Goal: Task Accomplishment & Management: Use online tool/utility

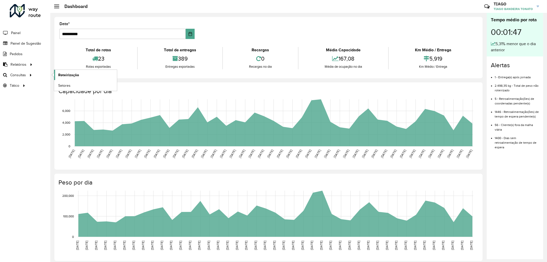
click at [62, 75] on span "Roteirização" at bounding box center [68, 74] width 21 height 5
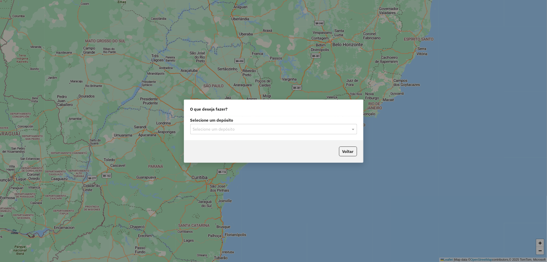
click at [240, 126] on input "text" at bounding box center [268, 129] width 151 height 6
click at [220, 140] on div "CDD Joinville" at bounding box center [273, 143] width 166 height 9
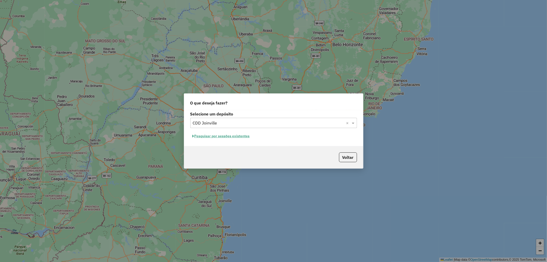
click at [239, 134] on button "Pesquisar por sessões existentes" at bounding box center [221, 136] width 62 height 8
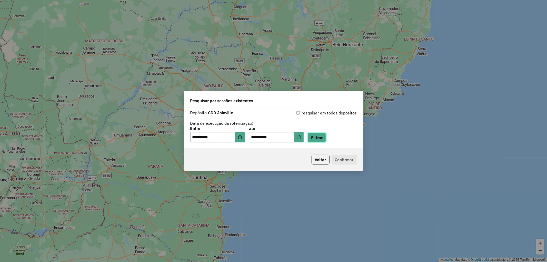
click at [322, 138] on button "Filtrar" at bounding box center [317, 138] width 18 height 10
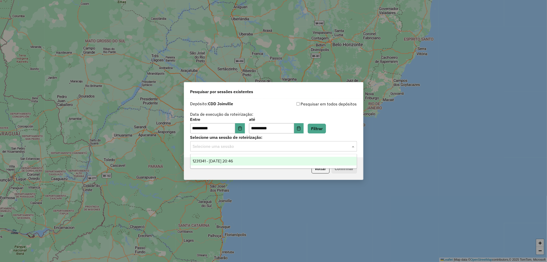
click at [321, 147] on input "text" at bounding box center [268, 146] width 151 height 6
click at [260, 160] on div "1231341 - 19/08/2025 20:46" at bounding box center [273, 161] width 166 height 9
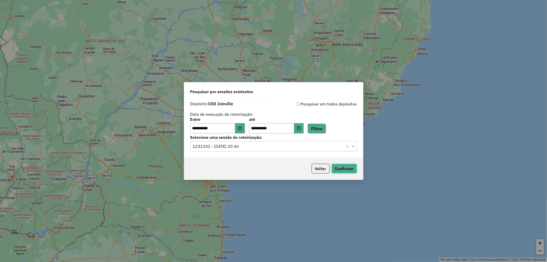
click at [347, 170] on button "Confirmar" at bounding box center [343, 169] width 25 height 10
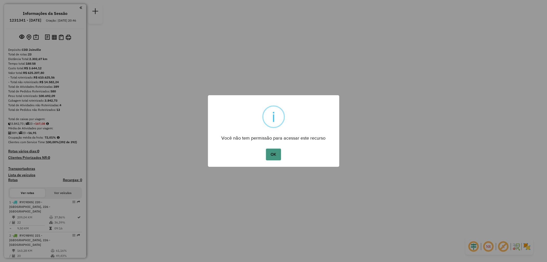
click at [275, 153] on button "OK" at bounding box center [273, 154] width 15 height 12
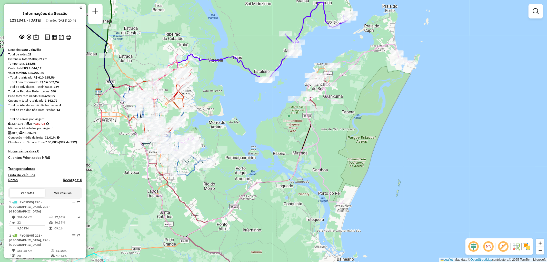
select select "**********"
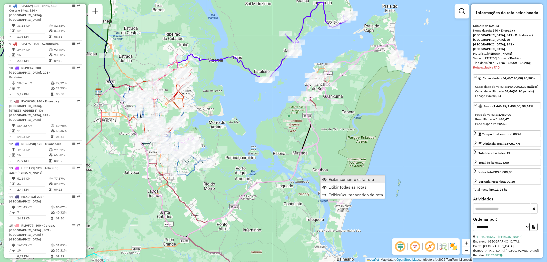
scroll to position [759, 0]
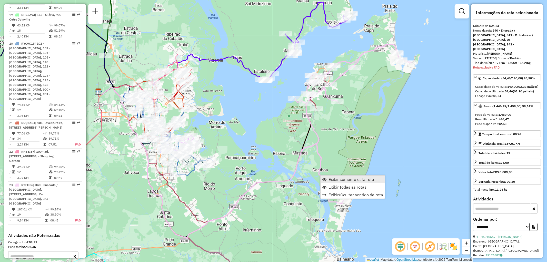
click at [330, 177] on span "Exibir somente esta rota" at bounding box center [351, 179] width 46 height 4
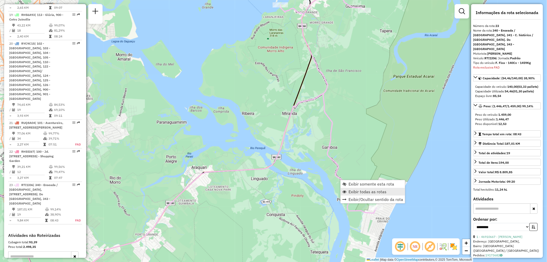
click at [353, 189] on span "Exibir todas as rotas" at bounding box center [367, 191] width 38 height 4
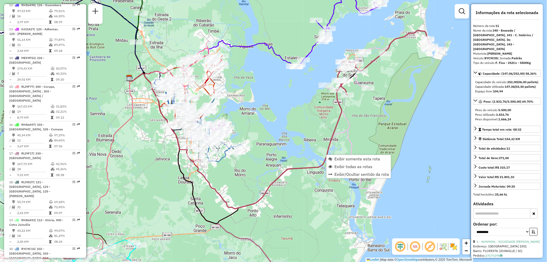
scroll to position [486, 0]
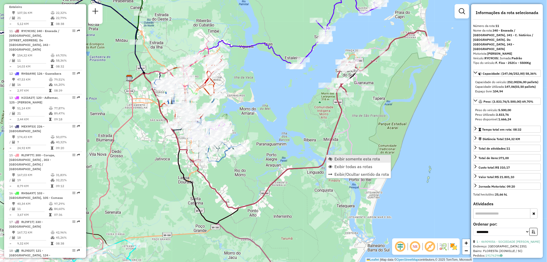
click at [339, 157] on span "Exibir somente esta rota" at bounding box center [357, 159] width 46 height 4
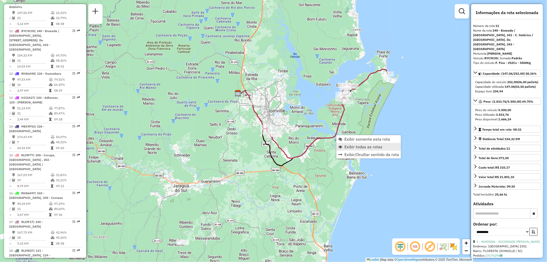
click at [354, 145] on span "Exibir todas as rotas" at bounding box center [363, 147] width 38 height 4
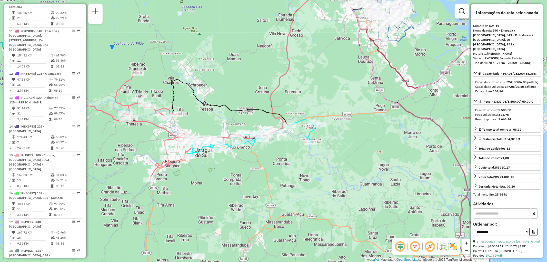
drag, startPoint x: 211, startPoint y: 157, endPoint x: 234, endPoint y: 160, distance: 23.1
click at [234, 160] on div "Janela de atendimento Grade de atendimento Capacidade Transportadoras Veículos …" at bounding box center [273, 131] width 547 height 262
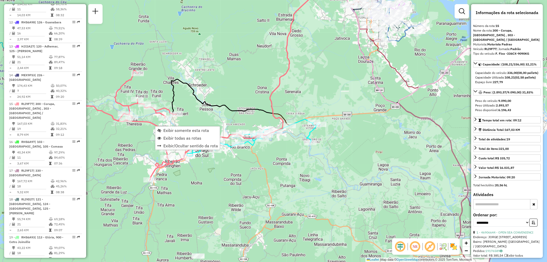
scroll to position [601, 0]
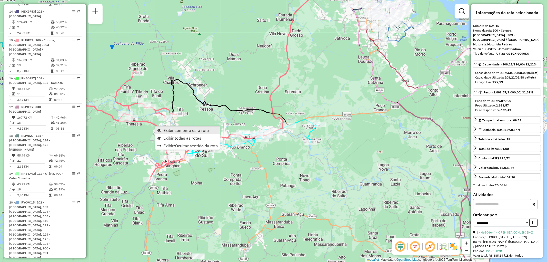
click at [175, 130] on span "Exibir somente esta rota" at bounding box center [186, 130] width 46 height 4
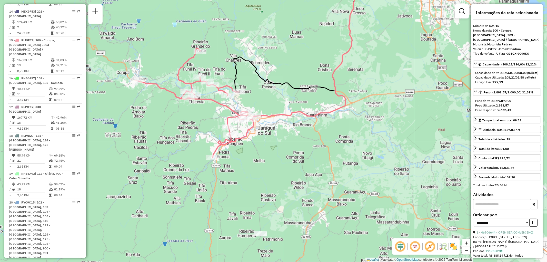
drag, startPoint x: 304, startPoint y: 117, endPoint x: 286, endPoint y: 32, distance: 86.5
click at [286, 32] on div "Janela de atendimento Grade de atendimento Capacidade Transportadoras Veículos …" at bounding box center [273, 131] width 547 height 262
click at [219, 109] on span "Exibir todas as rotas" at bounding box center [229, 111] width 38 height 4
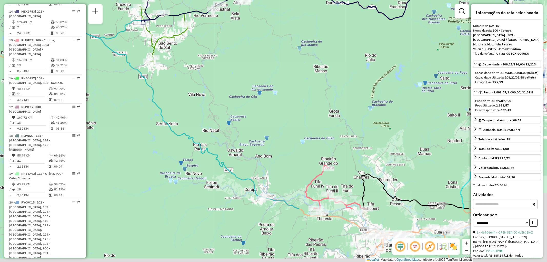
drag, startPoint x: 170, startPoint y: 114, endPoint x: 173, endPoint y: 17, distance: 96.9
click at [173, 17] on div "Janela de atendimento Grade de atendimento Capacidade Transportadoras Veículos …" at bounding box center [273, 131] width 547 height 262
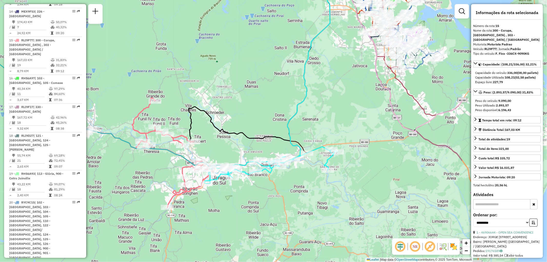
drag, startPoint x: 242, startPoint y: 143, endPoint x: 103, endPoint y: 92, distance: 148.8
click at [103, 92] on div "Janela de atendimento Grade de atendimento Capacidade Transportadoras Veículos …" at bounding box center [273, 131] width 547 height 262
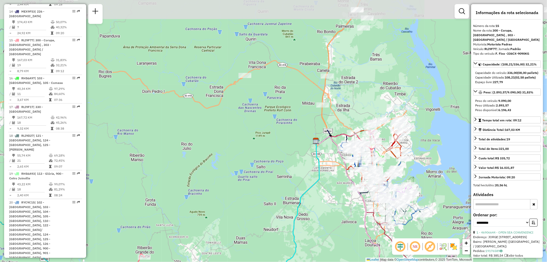
drag, startPoint x: 212, startPoint y: 77, endPoint x: 177, endPoint y: 273, distance: 198.5
click at [177, 262] on html "Aguarde... Pop-up bloqueado! Seu navegador bloqueou automáticamente a abertura …" at bounding box center [273, 131] width 547 height 262
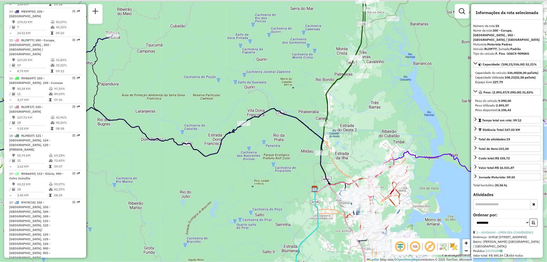
drag, startPoint x: 221, startPoint y: 139, endPoint x: 250, endPoint y: 155, distance: 32.2
click at [250, 155] on div "Janela de atendimento Grade de atendimento Capacidade Transportadoras Veículos …" at bounding box center [273, 131] width 547 height 262
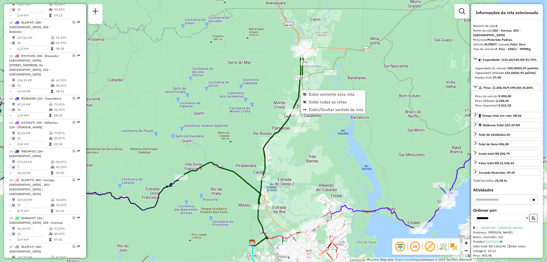
scroll to position [347, 0]
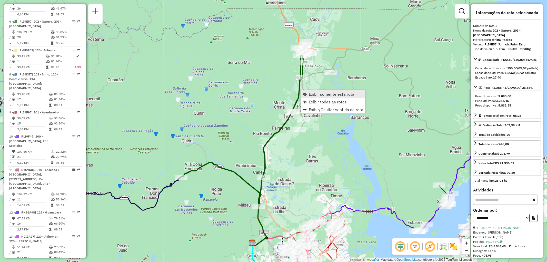
click at [309, 95] on span "Exibir somente esta rota" at bounding box center [332, 94] width 46 height 4
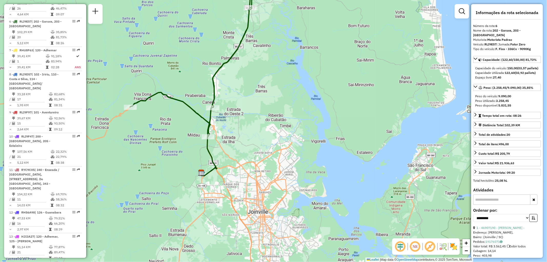
drag, startPoint x: 357, startPoint y: 132, endPoint x: 279, endPoint y: 75, distance: 97.2
click at [279, 75] on div "Janela de atendimento Grade de atendimento Capacidade Transportadoras Veículos …" at bounding box center [273, 131] width 547 height 262
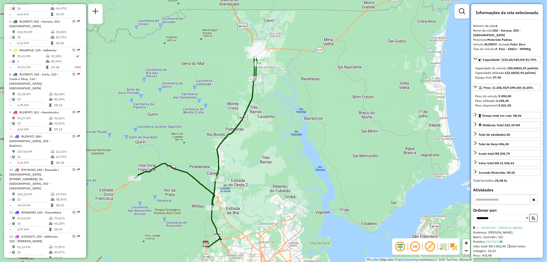
drag, startPoint x: 174, startPoint y: 126, endPoint x: 178, endPoint y: 197, distance: 71.1
click at [178, 197] on div "Janela de atendimento Grade de atendimento Capacidade Transportadoras Veículos …" at bounding box center [273, 131] width 547 height 262
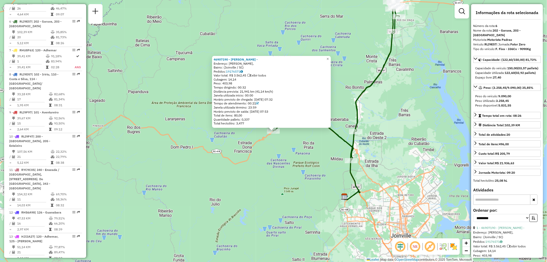
click at [227, 142] on div "46907190 - [PERSON_NAME] - Endereço: [PERSON_NAME], Bairro: (Joinville / [GEOGR…" at bounding box center [273, 131] width 547 height 262
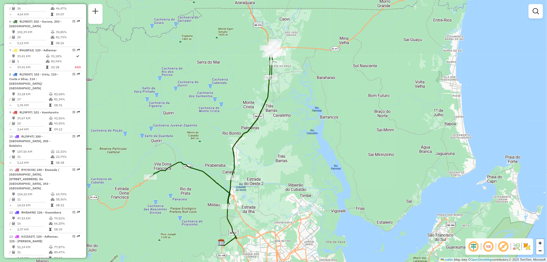
drag, startPoint x: 267, startPoint y: 102, endPoint x: 144, endPoint y: 148, distance: 130.9
click at [144, 148] on div "Janela de atendimento Grade de atendimento Capacidade Transportadoras Veículos …" at bounding box center [273, 131] width 547 height 262
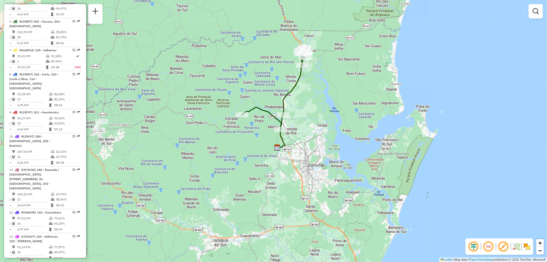
select select "**********"
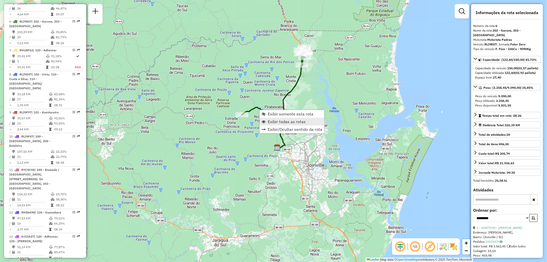
click at [272, 120] on span "Exibir todas as rotas" at bounding box center [287, 121] width 38 height 4
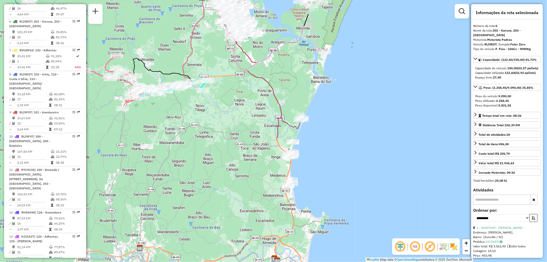
drag, startPoint x: 354, startPoint y: 207, endPoint x: 279, endPoint y: 57, distance: 167.7
click at [279, 57] on div "Janela de atendimento Grade de atendimento Capacidade Transportadoras Veículos …" at bounding box center [273, 131] width 547 height 262
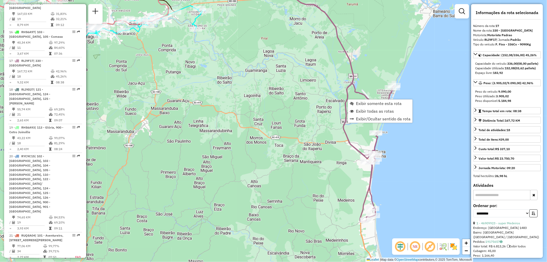
scroll to position [663, 0]
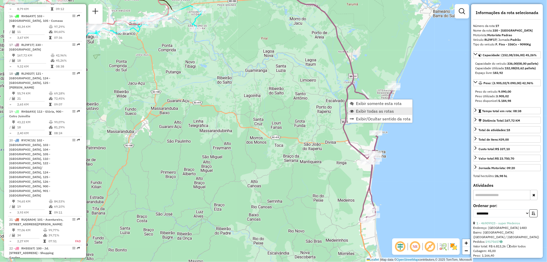
click at [356, 110] on span "Exibir todas as rotas" at bounding box center [375, 111] width 38 height 4
click at [356, 110] on div "Janela de atendimento Grade de atendimento Capacidade Transportadoras Veículos …" at bounding box center [273, 131] width 547 height 262
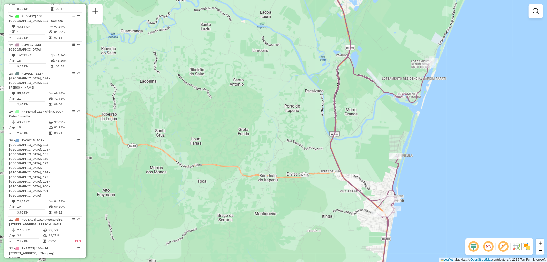
select select "**********"
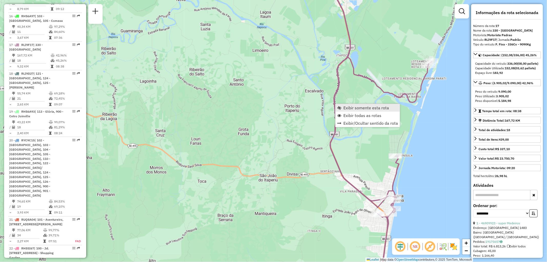
click at [343, 108] on link "Exibir somente esta rota" at bounding box center [367, 108] width 64 height 8
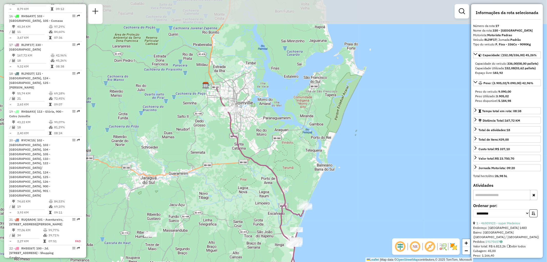
drag, startPoint x: 298, startPoint y: 129, endPoint x: 260, endPoint y: 244, distance: 121.4
click at [260, 244] on div "Janela de atendimento Grade de atendimento Capacidade Transportadoras Veículos …" at bounding box center [273, 131] width 547 height 262
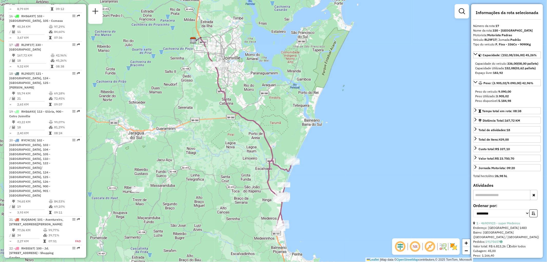
drag, startPoint x: 209, startPoint y: 203, endPoint x: 196, endPoint y: 156, distance: 48.7
click at [196, 156] on div "Janela de atendimento Grade de atendimento Capacidade Transportadoras Veículos …" at bounding box center [273, 131] width 547 height 262
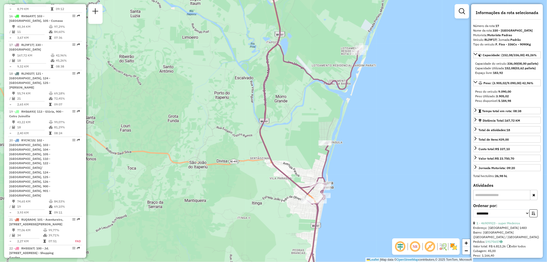
drag, startPoint x: 329, startPoint y: 111, endPoint x: 139, endPoint y: 87, distance: 191.4
click at [139, 87] on div "Janela de atendimento Grade de atendimento Capacidade Transportadoras Veículos …" at bounding box center [273, 131] width 547 height 262
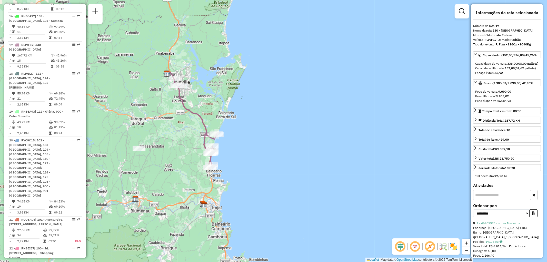
drag, startPoint x: 164, startPoint y: 108, endPoint x: 190, endPoint y: 129, distance: 34.2
click at [190, 129] on div "Janela de atendimento Grade de atendimento Capacidade Transportadoras Veículos …" at bounding box center [273, 131] width 547 height 262
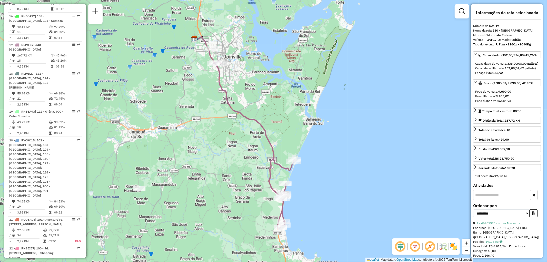
drag, startPoint x: 170, startPoint y: 107, endPoint x: 183, endPoint y: 126, distance: 22.3
click at [183, 126] on div "Janela de atendimento Grade de atendimento Capacidade Transportadoras Veículos …" at bounding box center [273, 131] width 547 height 262
click at [263, 132] on span "Exibir todas as rotas" at bounding box center [278, 130] width 38 height 4
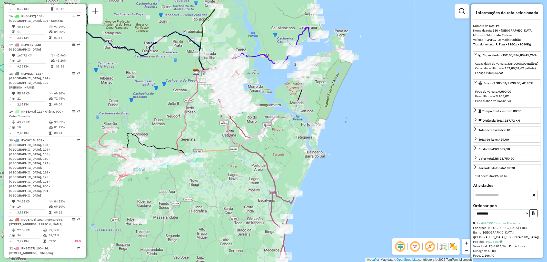
drag, startPoint x: 242, startPoint y: 136, endPoint x: 244, endPoint y: 169, distance: 32.9
click at [244, 169] on div "Janela de atendimento Grade de atendimento Capacidade Transportadoras Veículos …" at bounding box center [273, 131] width 547 height 262
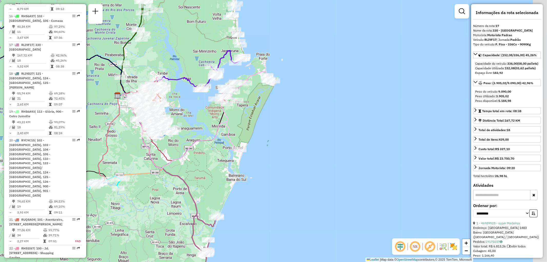
drag, startPoint x: 252, startPoint y: 139, endPoint x: 174, endPoint y: 163, distance: 81.8
click at [174, 163] on icon at bounding box center [179, 131] width 122 height 76
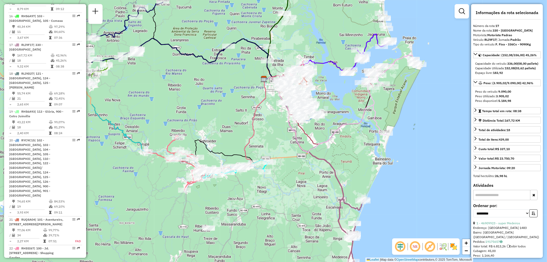
drag, startPoint x: 187, startPoint y: 152, endPoint x: 329, endPoint y: 136, distance: 142.9
click at [329, 136] on icon at bounding box center [325, 115] width 122 height 76
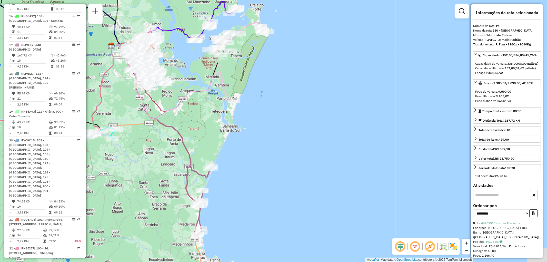
drag, startPoint x: 282, startPoint y: 194, endPoint x: 130, endPoint y: 161, distance: 156.0
click at [130, 161] on div "Janela de atendimento Grade de atendimento Capacidade Transportadoras Veículos …" at bounding box center [273, 131] width 547 height 262
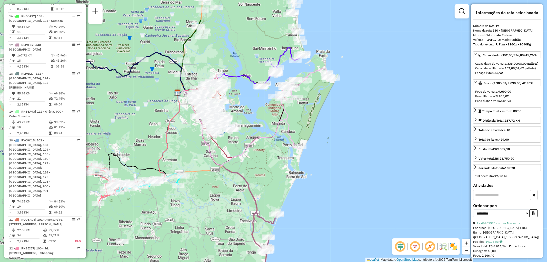
drag, startPoint x: 182, startPoint y: 100, endPoint x: 241, endPoint y: 147, distance: 75.0
click at [241, 147] on div "Janela de atendimento Grade de atendimento Capacidade Transportadoras Veículos …" at bounding box center [273, 131] width 547 height 262
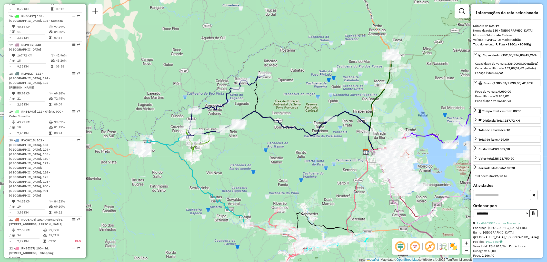
drag, startPoint x: 140, startPoint y: 101, endPoint x: 328, endPoint y: 160, distance: 197.3
click at [328, 160] on div "Janela de atendimento Grade de atendimento Capacidade Transportadoras Veículos …" at bounding box center [273, 131] width 547 height 262
click at [328, 160] on div "Rota 18 - Placa RLI9D27 46913191 - BRUNA DE LIMA PLOTEGUER Janela de atendiment…" at bounding box center [273, 131] width 547 height 262
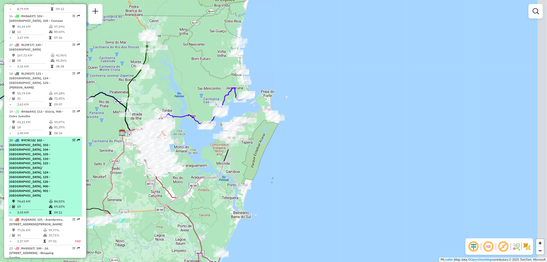
drag, startPoint x: 257, startPoint y: 154, endPoint x: 12, endPoint y: 132, distance: 245.8
click at [12, 132] on hb-router-mapa "Informações da Sessão 1231341 - [DATE] Criação: [DATE] 20:46 Depósito: CDD Join…" at bounding box center [273, 131] width 547 height 262
